Goal: Task Accomplishment & Management: Manage account settings

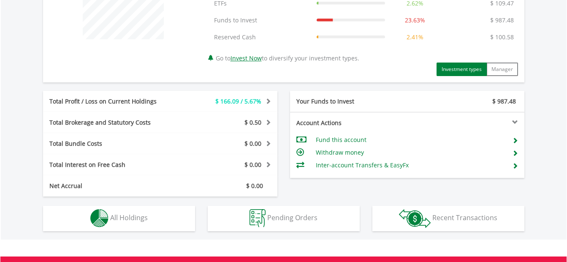
scroll to position [380, 0]
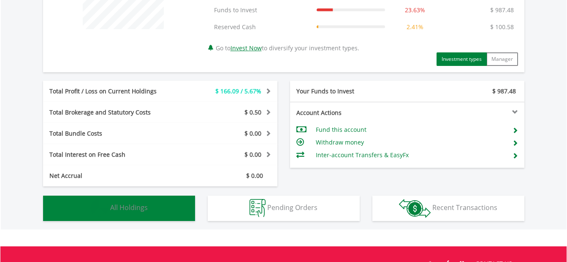
click at [147, 205] on span "All Holdings" at bounding box center [129, 207] width 38 height 9
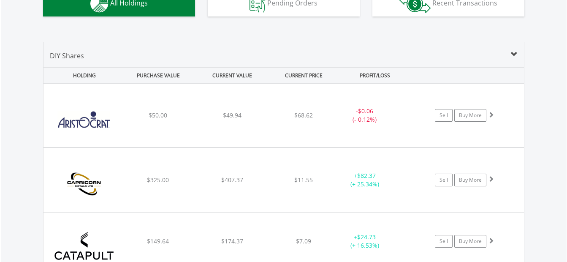
scroll to position [584, 0]
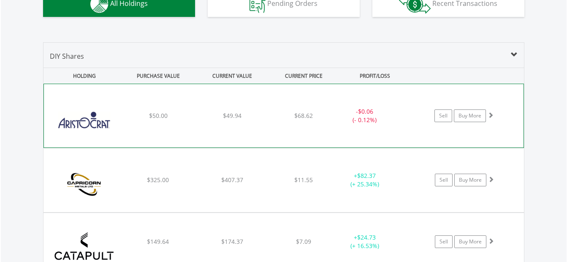
click at [489, 116] on span at bounding box center [490, 115] width 6 height 6
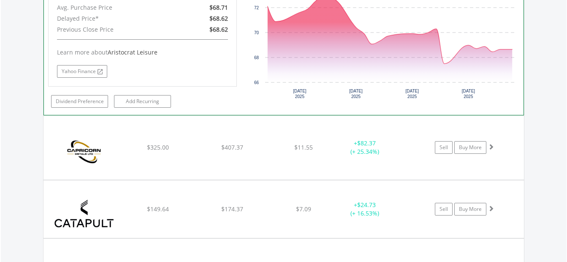
scroll to position [795, 0]
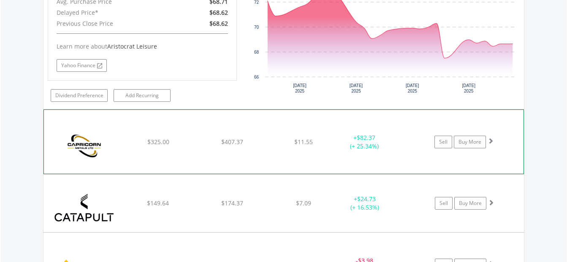
click at [489, 140] on span at bounding box center [490, 141] width 6 height 6
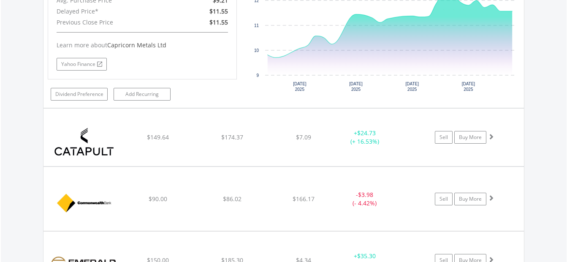
scroll to position [1090, 0]
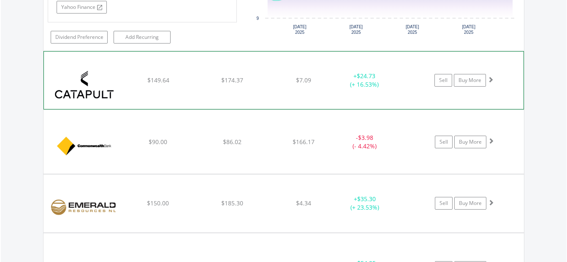
click at [492, 78] on span at bounding box center [490, 79] width 6 height 6
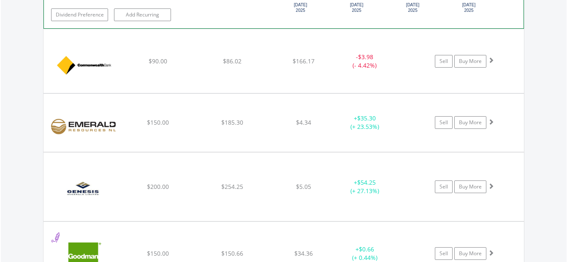
scroll to position [1344, 0]
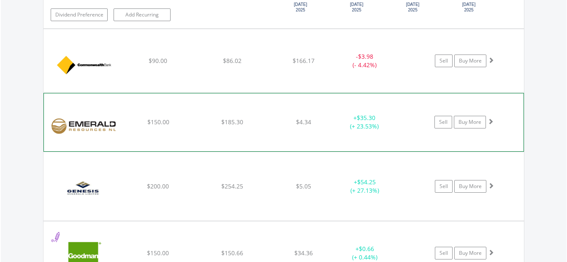
click at [490, 122] on span at bounding box center [490, 121] width 6 height 6
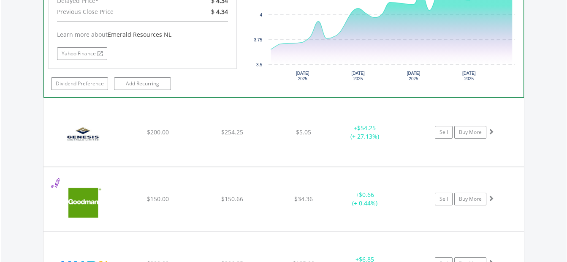
scroll to position [1597, 0]
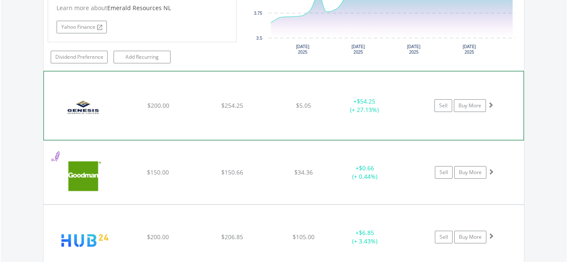
click at [491, 105] on span at bounding box center [490, 105] width 6 height 6
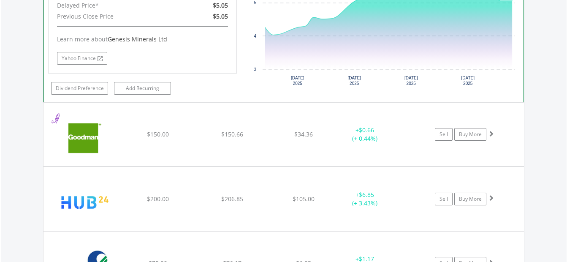
scroll to position [1808, 0]
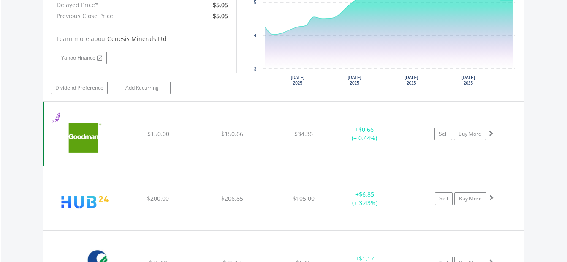
click at [489, 132] on span at bounding box center [490, 133] width 6 height 6
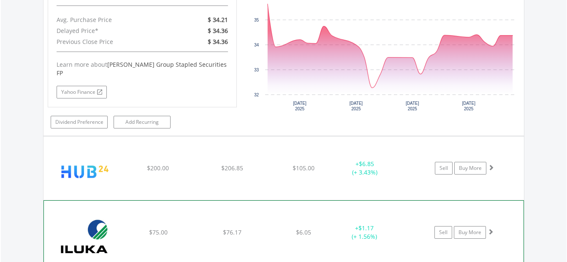
scroll to position [2061, 0]
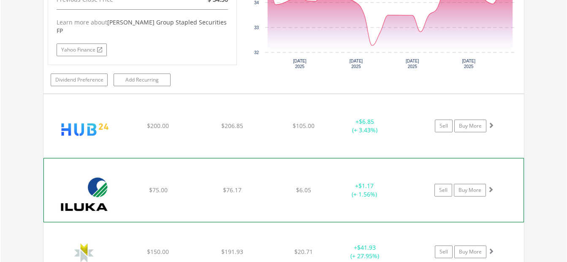
click at [489, 121] on div at bounding box center [491, 125] width 6 height 8
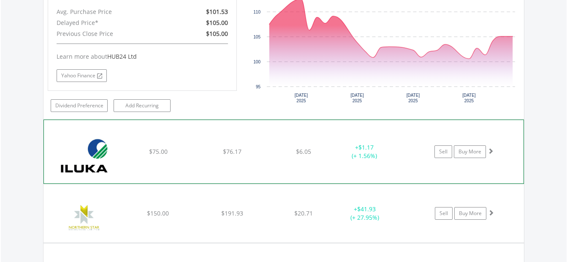
scroll to position [2314, 0]
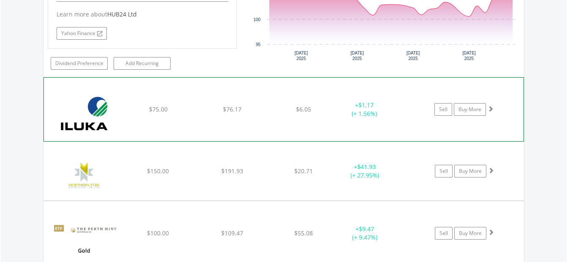
click at [491, 105] on span at bounding box center [490, 108] width 6 height 6
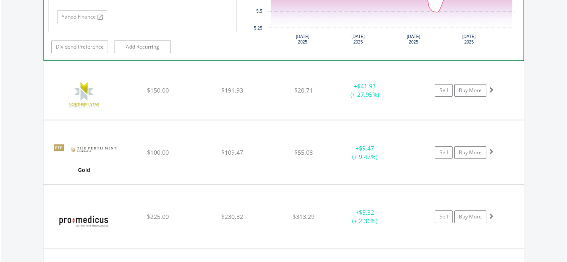
scroll to position [2568, 0]
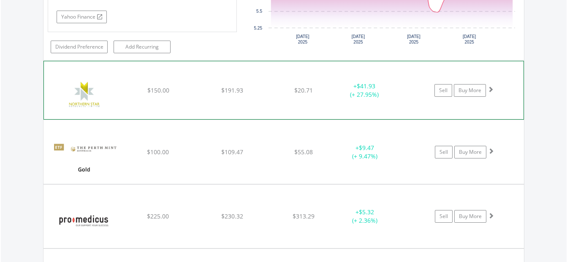
click at [489, 85] on div at bounding box center [490, 89] width 6 height 8
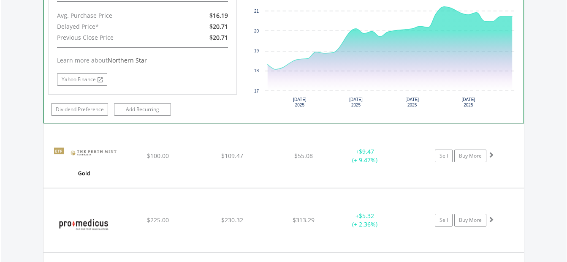
scroll to position [2737, 0]
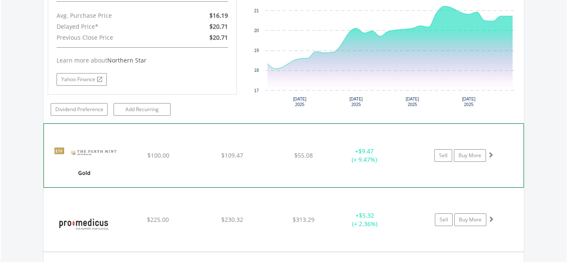
click at [489, 151] on span at bounding box center [490, 154] width 6 height 6
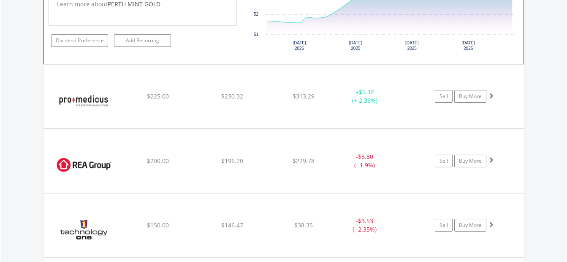
scroll to position [3033, 0]
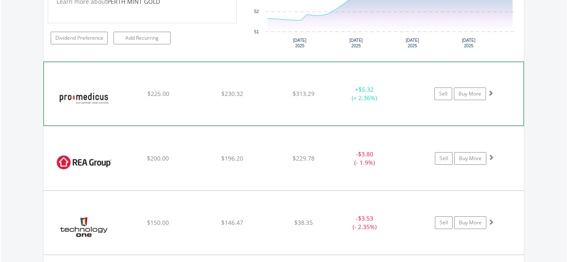
click at [489, 90] on span at bounding box center [490, 93] width 6 height 6
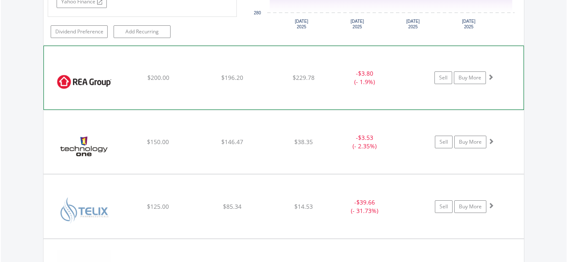
scroll to position [3286, 0]
click at [491, 73] on span at bounding box center [490, 76] width 6 height 6
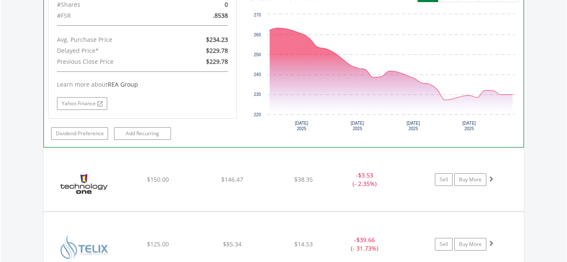
scroll to position [3455, 0]
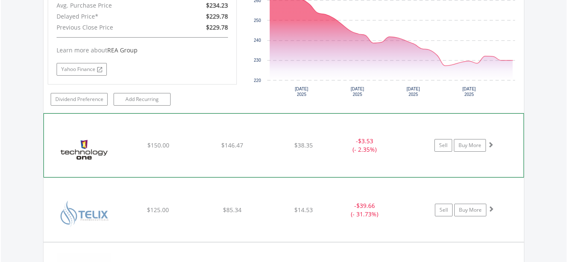
click at [489, 141] on span at bounding box center [490, 144] width 6 height 6
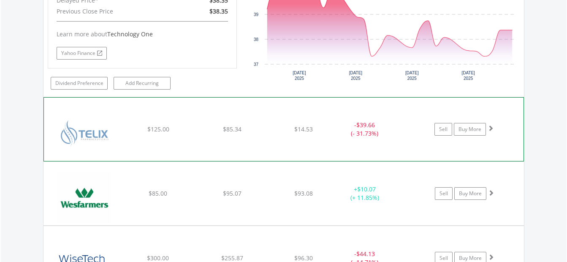
scroll to position [3709, 0]
click at [494, 122] on div "Sell Buy More" at bounding box center [468, 128] width 110 height 13
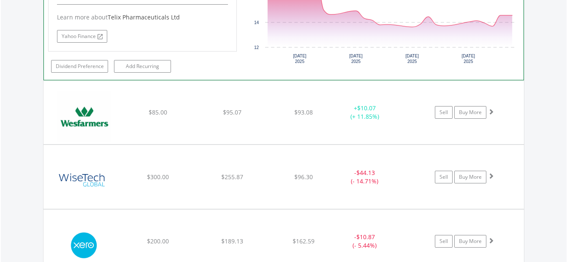
scroll to position [4046, 0]
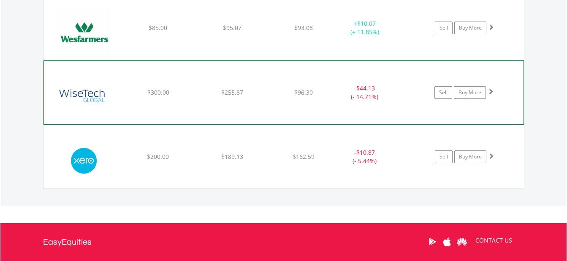
click at [490, 88] on span at bounding box center [490, 91] width 6 height 6
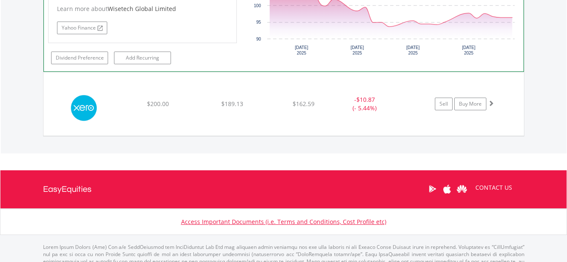
scroll to position [4293, 0]
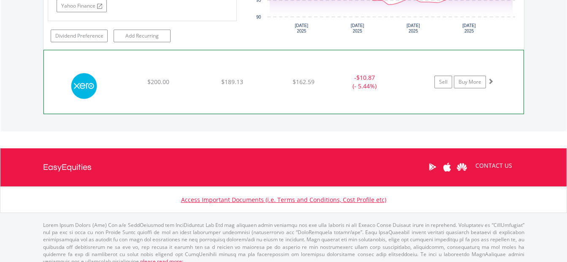
click at [490, 78] on div "Sell Buy More" at bounding box center [468, 82] width 110 height 13
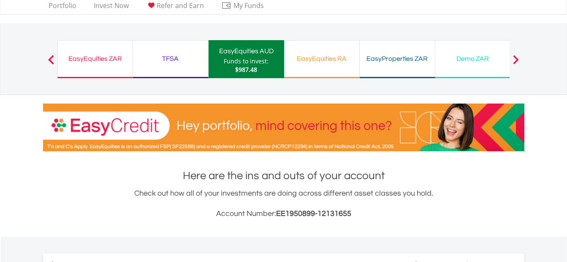
scroll to position [0, 0]
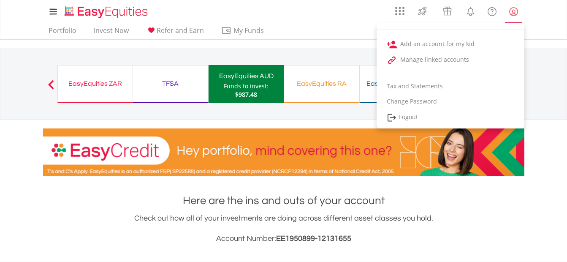
click at [516, 11] on lord-icon "My Profile" at bounding box center [513, 11] width 11 height 11
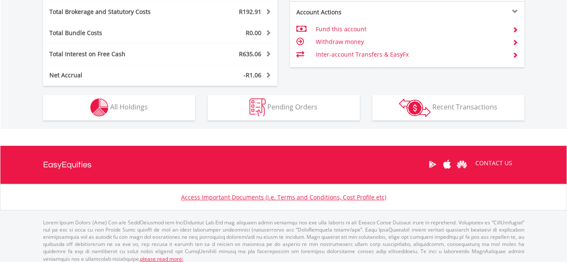
scroll to position [520, 0]
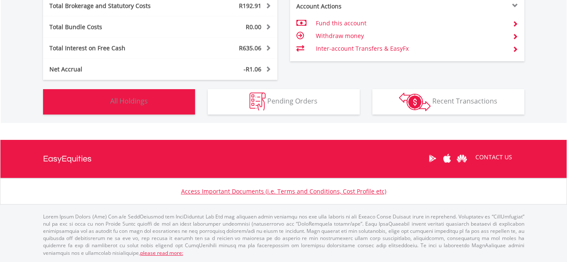
click at [154, 97] on button "Holdings All Holdings" at bounding box center [119, 101] width 152 height 25
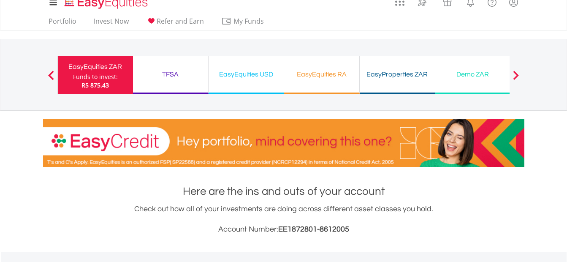
scroll to position [0, 0]
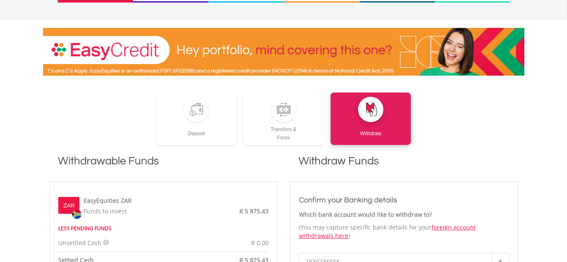
scroll to position [42, 0]
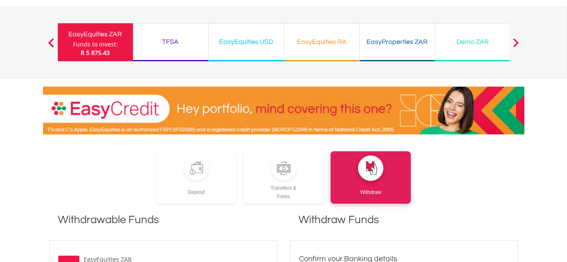
click at [216, 50] on div "EasyEquities USD Funds to invest: R 5 875.43" at bounding box center [246, 42] width 76 height 38
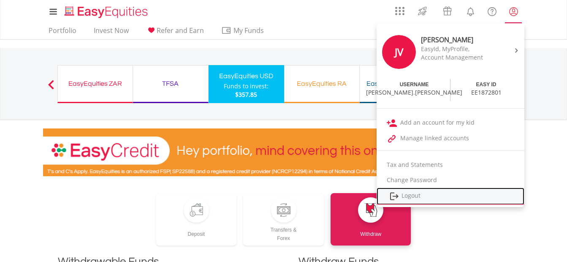
click at [416, 198] on link "Logout" at bounding box center [450, 195] width 148 height 17
